Goal: Task Accomplishment & Management: Manage account settings

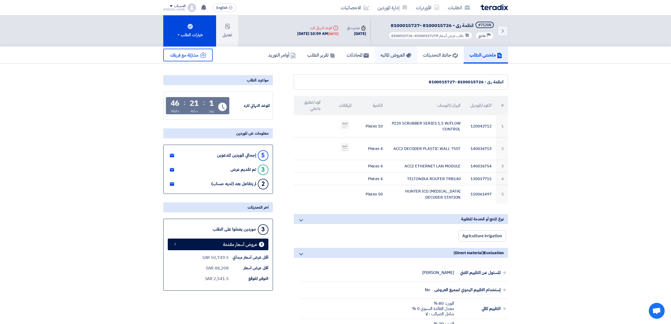
click at [386, 55] on h5 "العروض الماليه" at bounding box center [396, 55] width 31 height 6
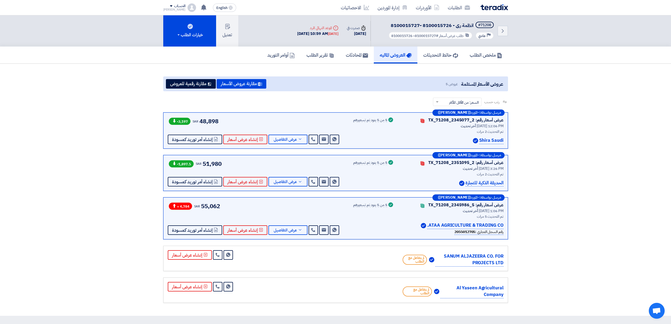
click at [492, 9] on img at bounding box center [494, 7] width 27 height 6
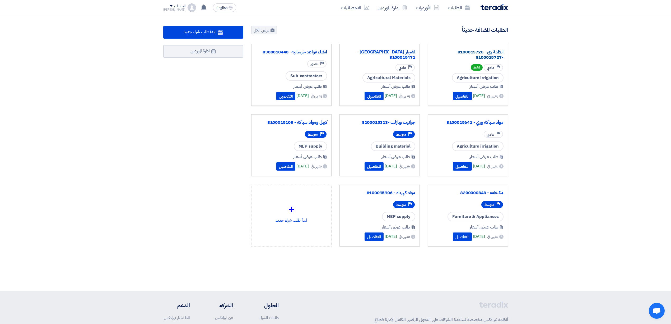
click at [469, 52] on link "انظمة رى - 8100015726 -8100015727" at bounding box center [467, 54] width 71 height 11
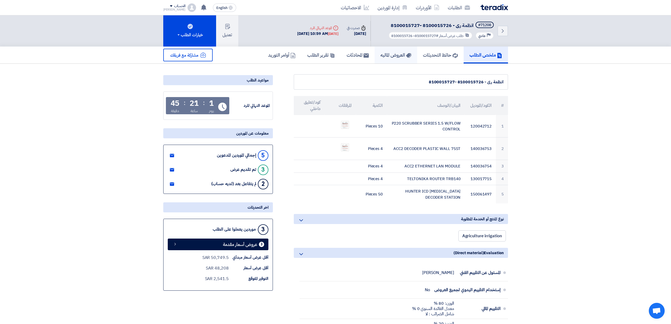
click at [386, 54] on h5 "العروض الماليه" at bounding box center [396, 55] width 31 height 6
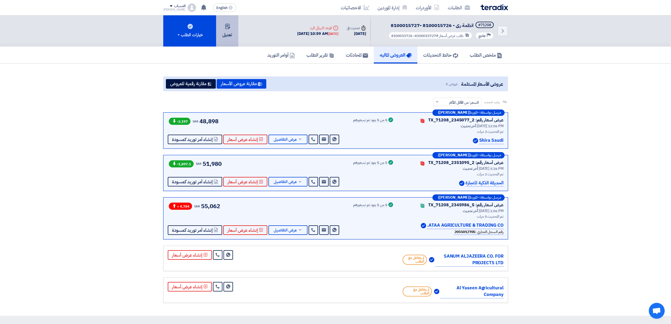
click at [233, 32] on button "تعديل" at bounding box center [227, 30] width 22 height 31
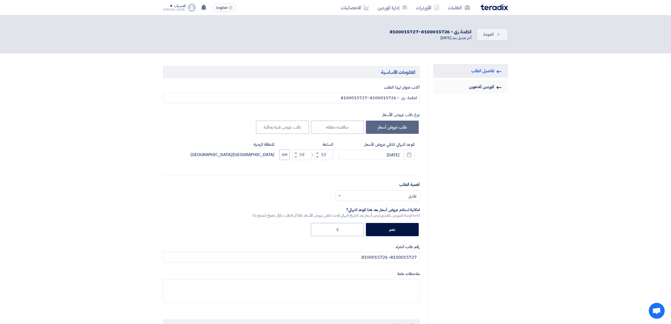
click at [486, 82] on link "Invited Suppliers الموردين المدعوين" at bounding box center [470, 87] width 75 height 14
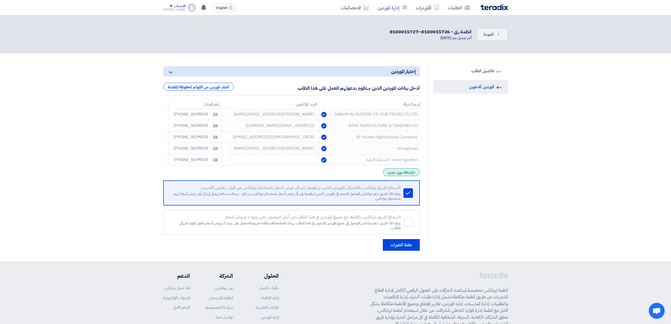
click at [401, 172] on div "+ إضافة مورد جديد" at bounding box center [401, 172] width 37 height 8
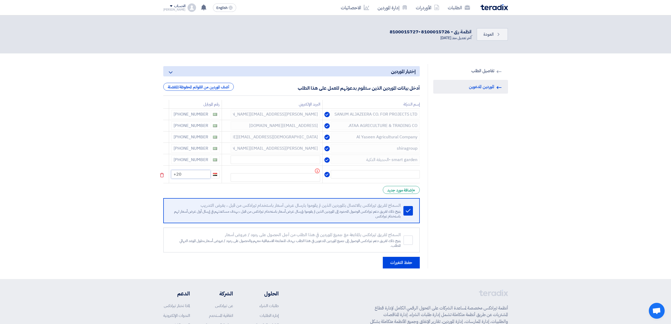
drag, startPoint x: 194, startPoint y: 174, endPoint x: 174, endPoint y: 181, distance: 21.5
click at [174, 181] on td "+20" at bounding box center [195, 174] width 53 height 18
type input "+966"
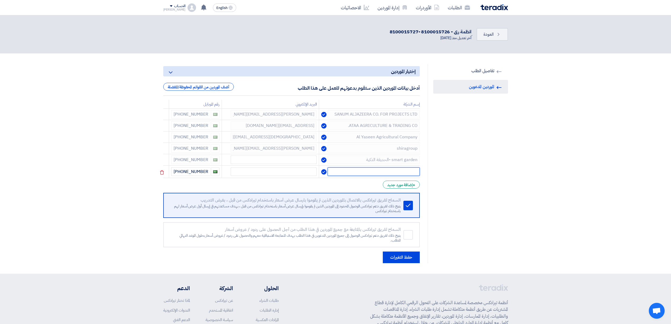
click at [396, 168] on input "text" at bounding box center [374, 171] width 92 height 8
paste input "MEAC Riyadh Branch"
type input "MEAC Riyadh Branch"
click at [408, 256] on button "حفظ التغيرات" at bounding box center [401, 256] width 37 height 12
click at [500, 9] on img at bounding box center [494, 7] width 27 height 6
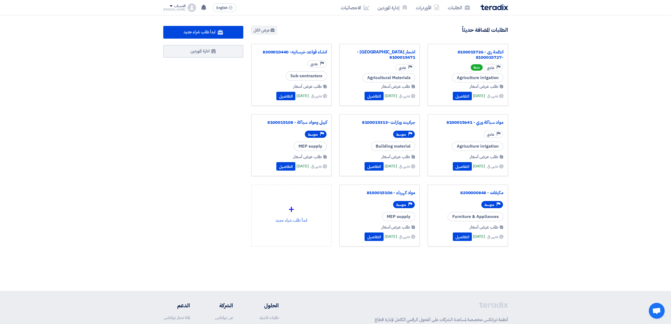
click at [488, 48] on div "انظمة رى - 8100015726 -8100015727" at bounding box center [467, 55] width 71 height 14
click at [483, 52] on link "انظمة رى - 8100015726 -8100015727" at bounding box center [467, 54] width 71 height 11
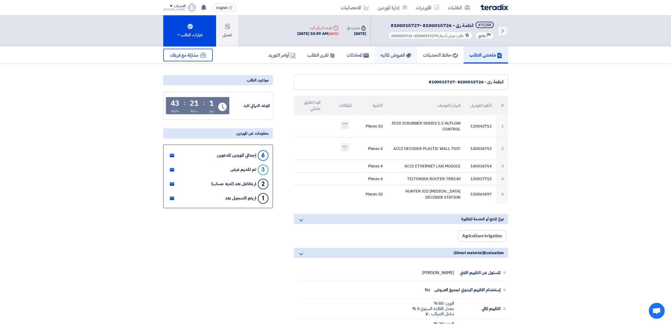
click at [396, 53] on h5 "العروض الماليه" at bounding box center [396, 55] width 31 height 6
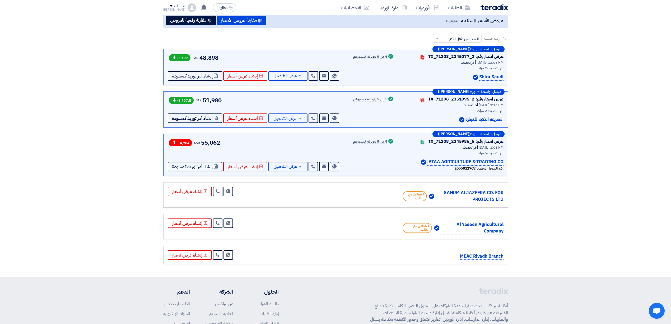
scroll to position [70, 0]
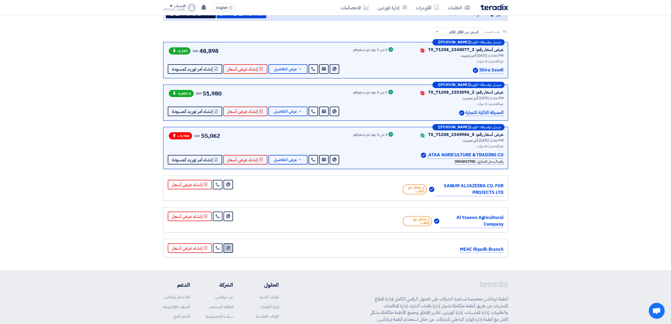
click at [229, 250] on link "Send Message" at bounding box center [229, 248] width 10 height 10
click at [290, 64] on button "عرض التفاصيل" at bounding box center [288, 69] width 39 height 10
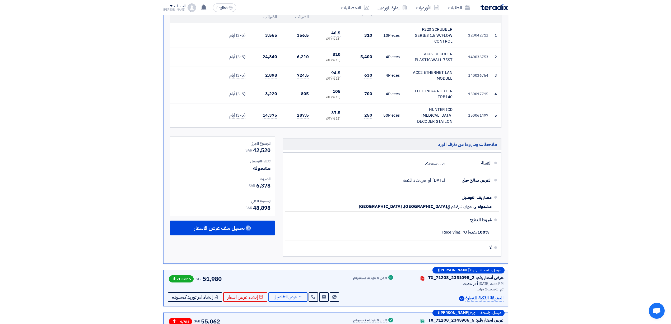
scroll to position [247, 0]
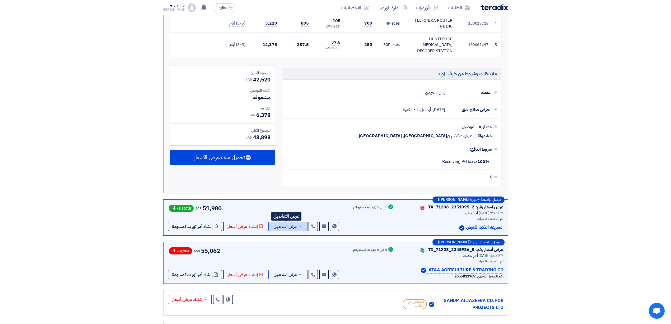
click at [288, 225] on button "عرض التفاصيل" at bounding box center [288, 227] width 39 height 10
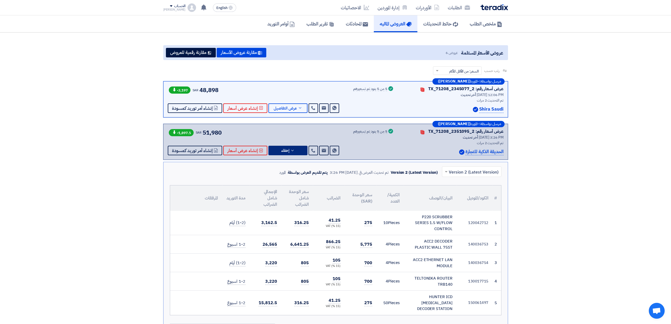
scroll to position [0, 0]
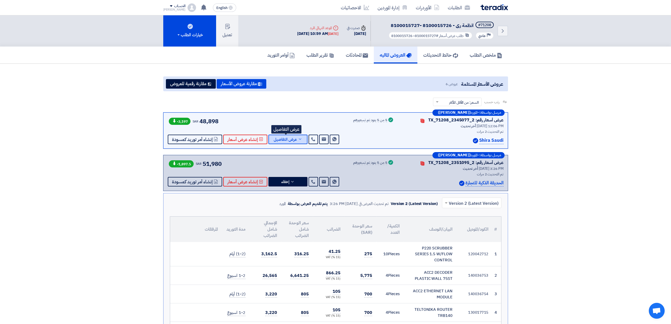
click at [279, 139] on span "عرض التفاصيل" at bounding box center [285, 139] width 23 height 4
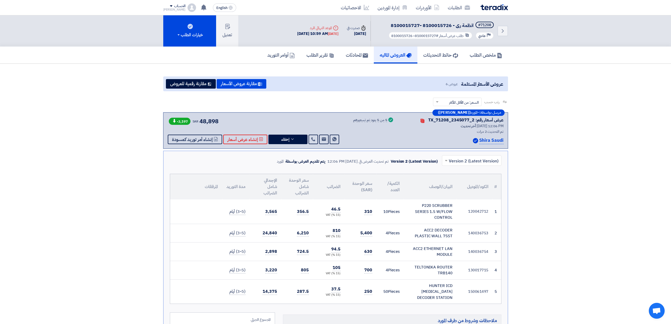
drag, startPoint x: 429, startPoint y: 212, endPoint x: 446, endPoint y: 213, distance: 17.2
click at [446, 213] on div "P220 SCRUBBER SERIES 1.5 W/FLOW CONTROL" at bounding box center [430, 211] width 44 height 18
click at [286, 140] on span "إخفاء" at bounding box center [286, 139] width 8 height 4
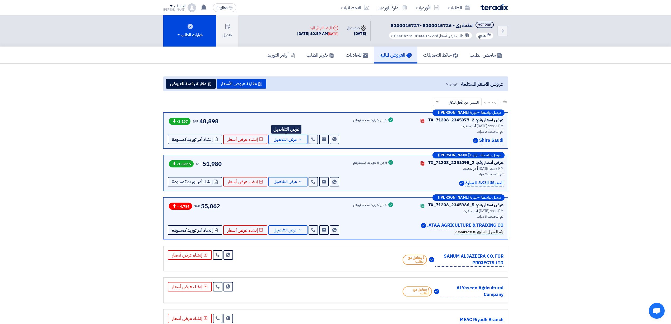
click at [383, 52] on h5 "العروض الماليه" at bounding box center [396, 55] width 32 height 6
